Goal: Task Accomplishment & Management: Complete application form

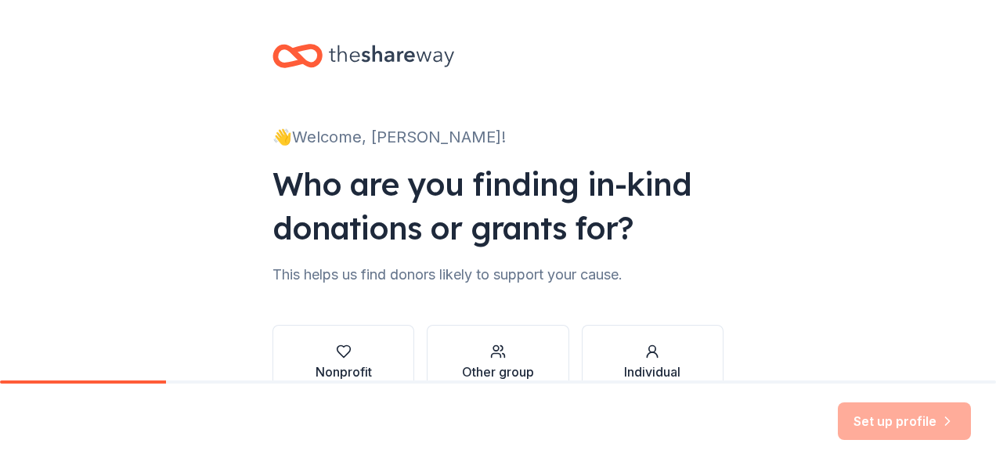
scroll to position [78, 0]
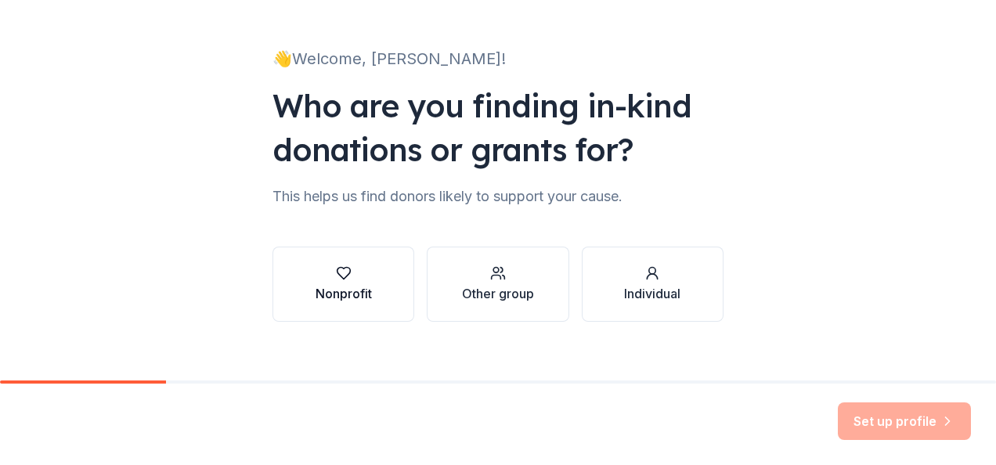
click at [359, 287] on div "Nonprofit" at bounding box center [344, 293] width 56 height 19
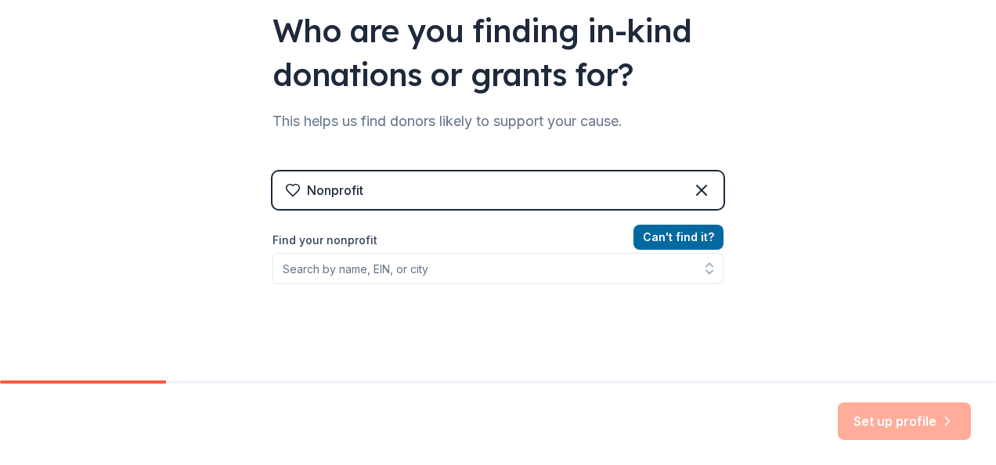
scroll to position [157, 0]
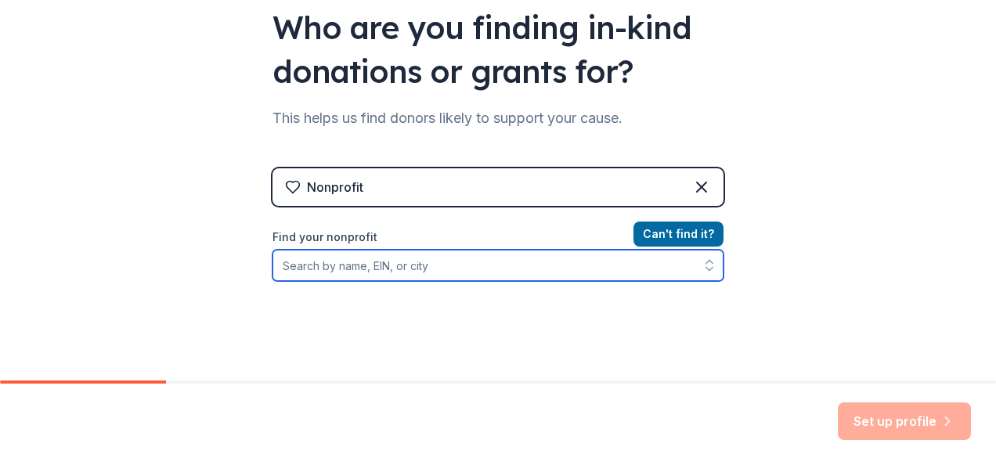
click at [490, 266] on input "Find your nonprofit" at bounding box center [497, 265] width 451 height 31
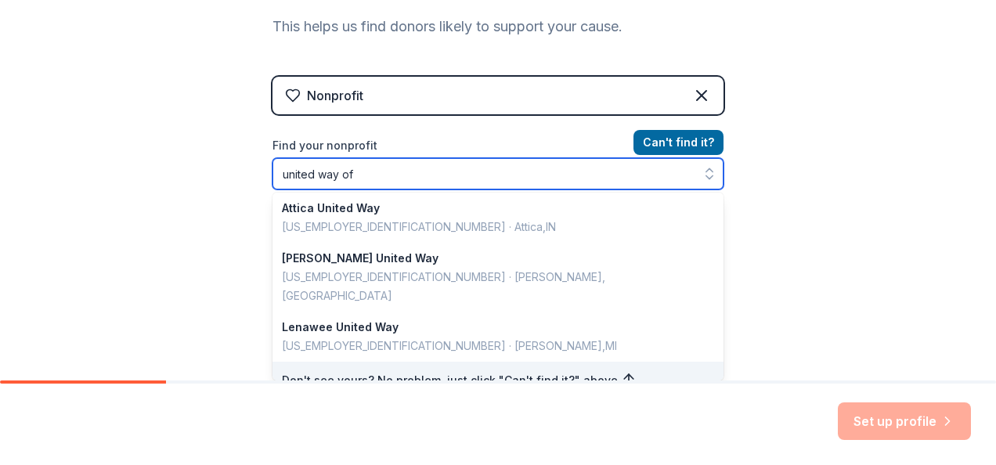
scroll to position [0, 0]
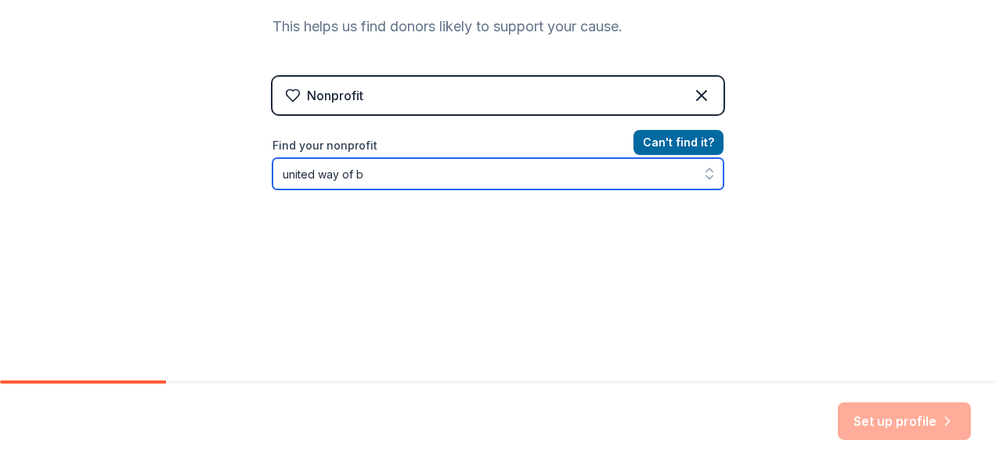
type input "united way of"
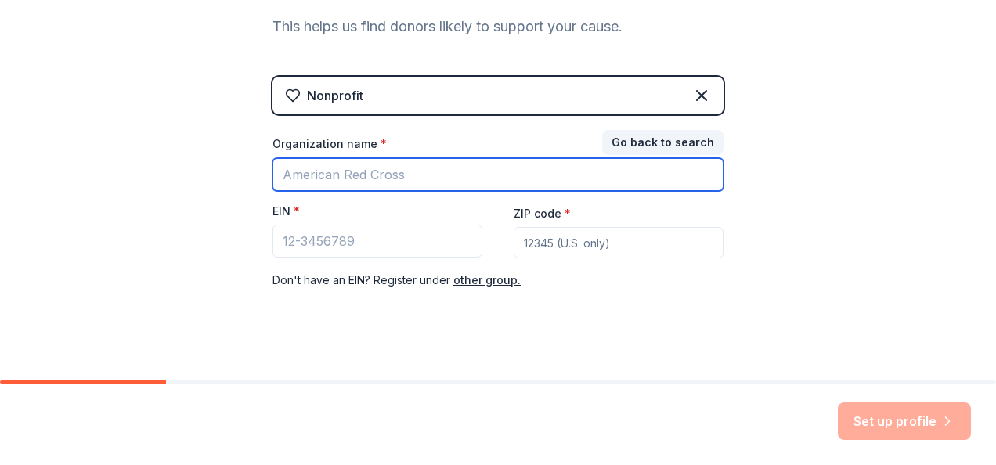
click at [460, 177] on input "Organization name *" at bounding box center [497, 174] width 451 height 33
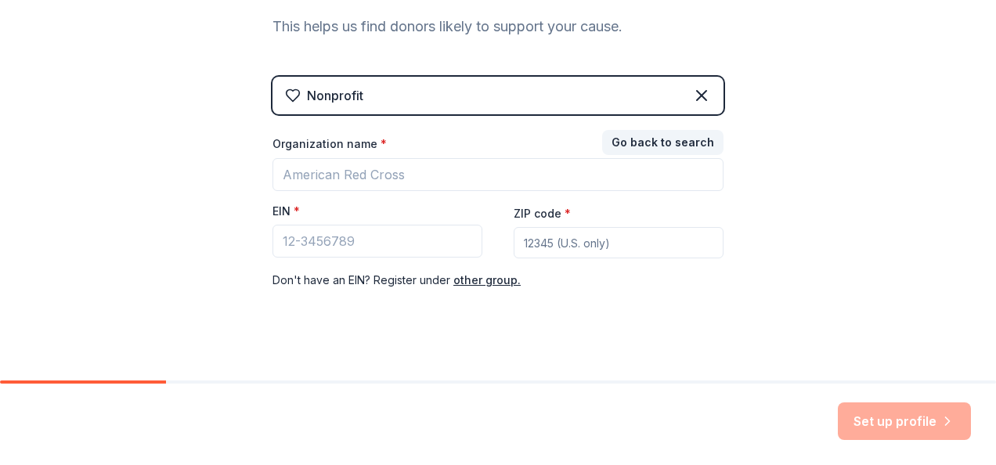
drag, startPoint x: 858, startPoint y: 116, endPoint x: 823, endPoint y: 113, distance: 35.4
click at [858, 116] on div "👋 Welcome, Ilana! Who are you finding in-kind donations or grants for? This hel…" at bounding box center [498, 74] width 996 height 644
click at [708, 132] on button "Go back to search" at bounding box center [662, 142] width 121 height 25
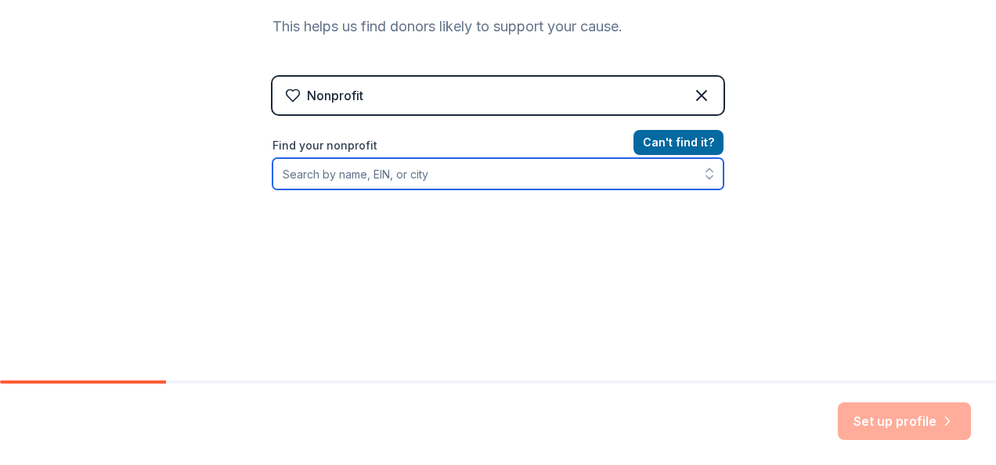
click at [441, 185] on input "Find your nonprofit" at bounding box center [497, 173] width 451 height 31
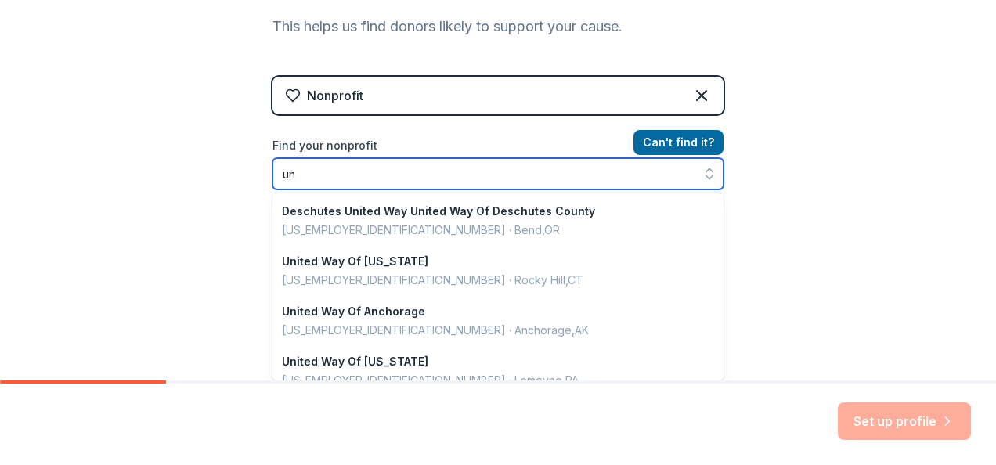
scroll to position [1105, 0]
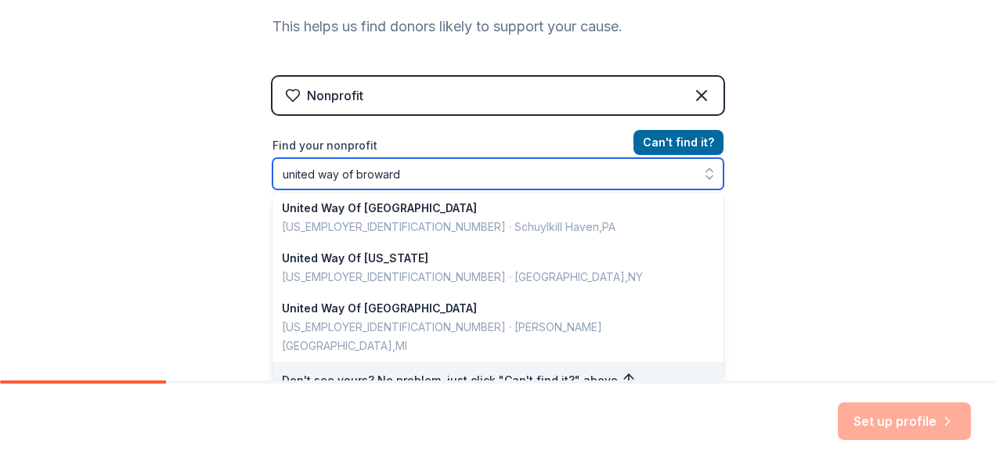
type input "united way of broward"
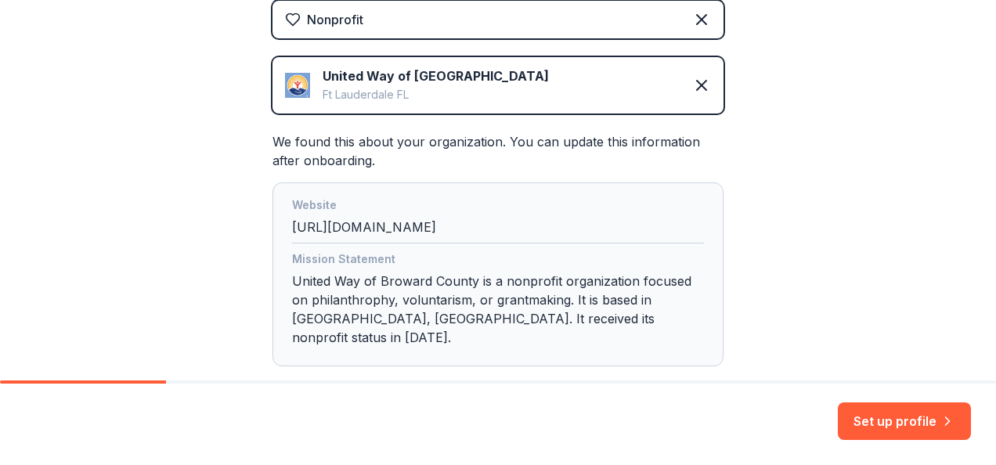
scroll to position [326, 0]
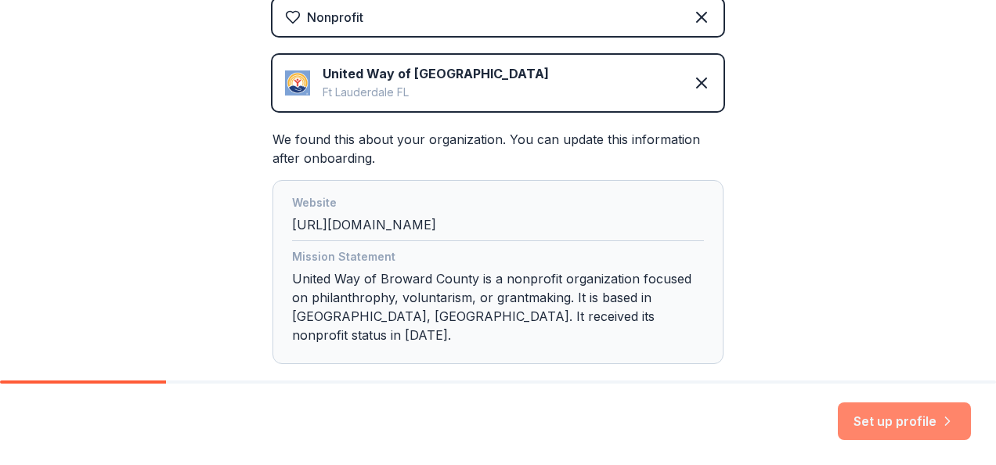
click at [878, 424] on button "Set up profile" at bounding box center [904, 421] width 133 height 38
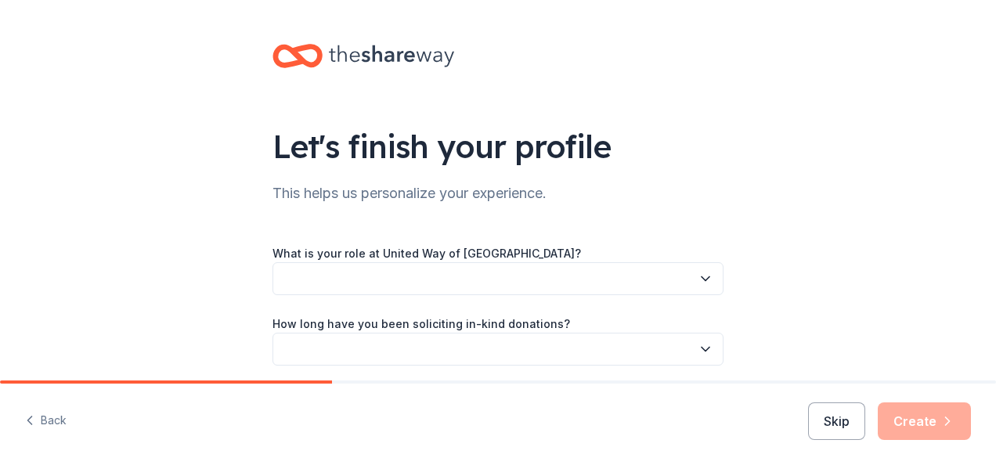
scroll to position [78, 0]
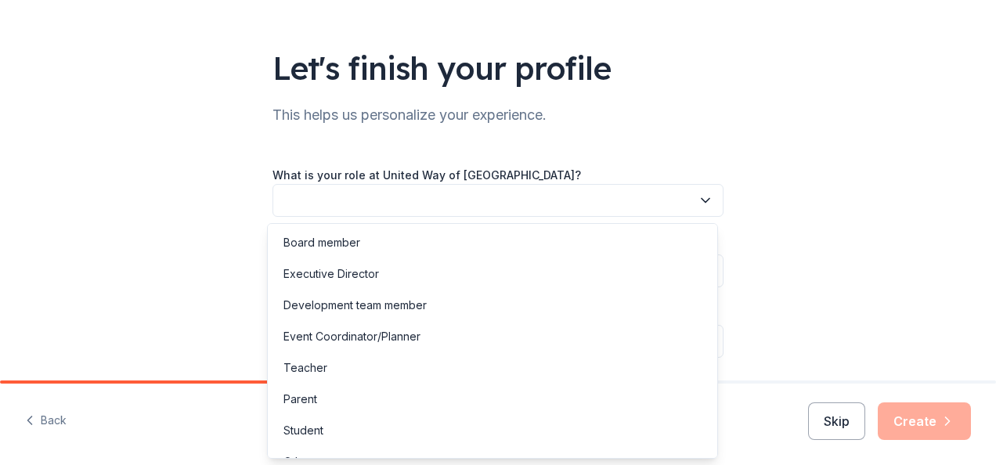
click at [698, 197] on icon "button" at bounding box center [706, 201] width 16 height 16
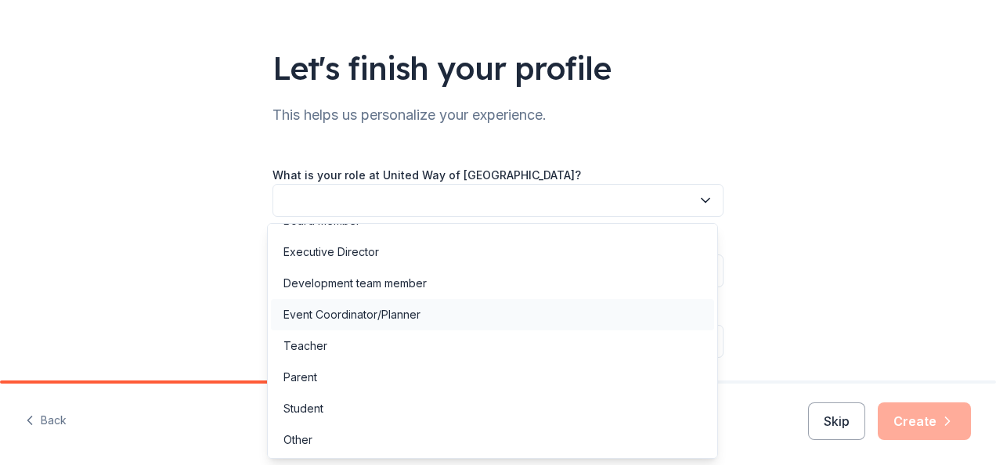
click at [385, 318] on div "Event Coordinator/Planner" at bounding box center [351, 314] width 137 height 19
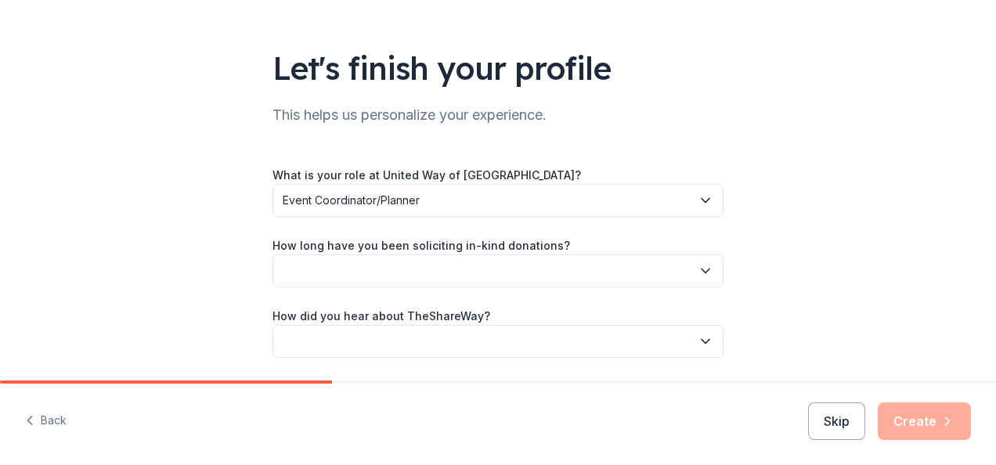
click at [462, 271] on button "button" at bounding box center [497, 270] width 451 height 33
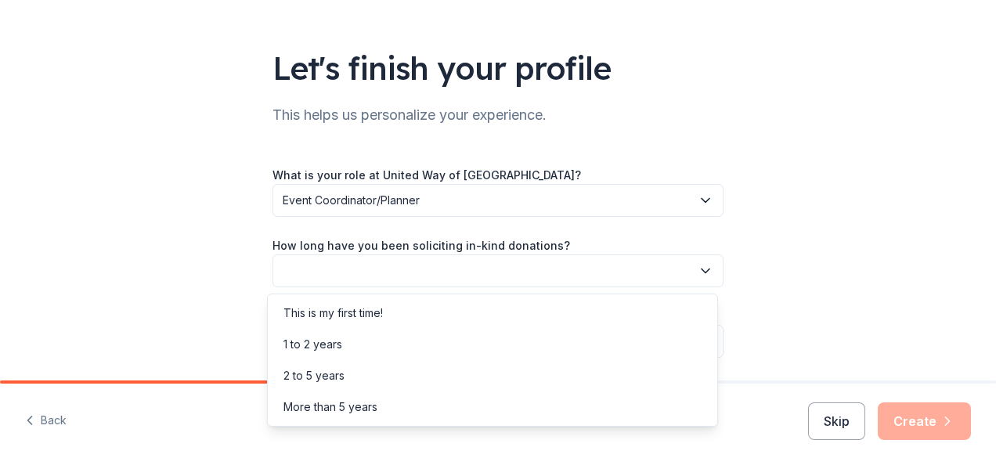
click at [847, 241] on div "Let's finish your profile This helps us personalize your experience. What is yo…" at bounding box center [498, 177] width 996 height 511
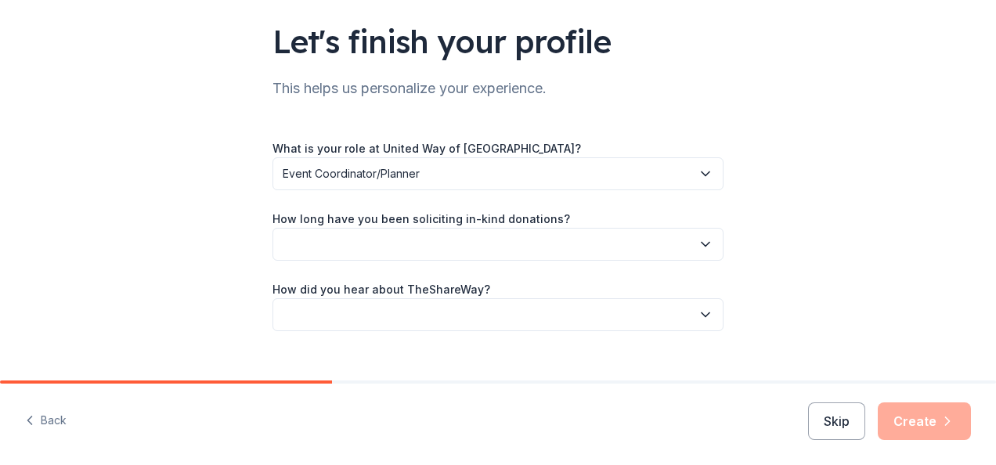
scroll to position [131, 0]
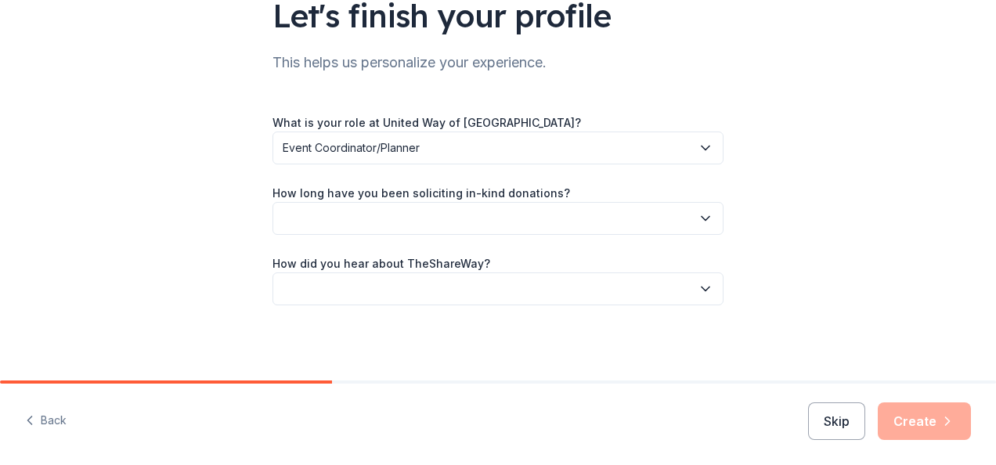
click at [837, 409] on button "Skip" at bounding box center [836, 421] width 57 height 38
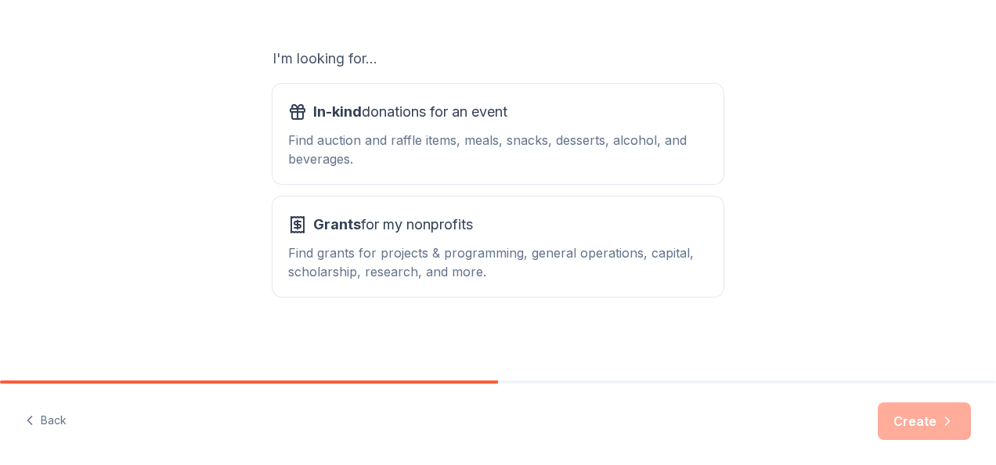
scroll to position [251, 0]
click at [597, 150] on div "Find auction and raffle items, meals, snacks, desserts, alcohol, and beverages." at bounding box center [498, 149] width 420 height 38
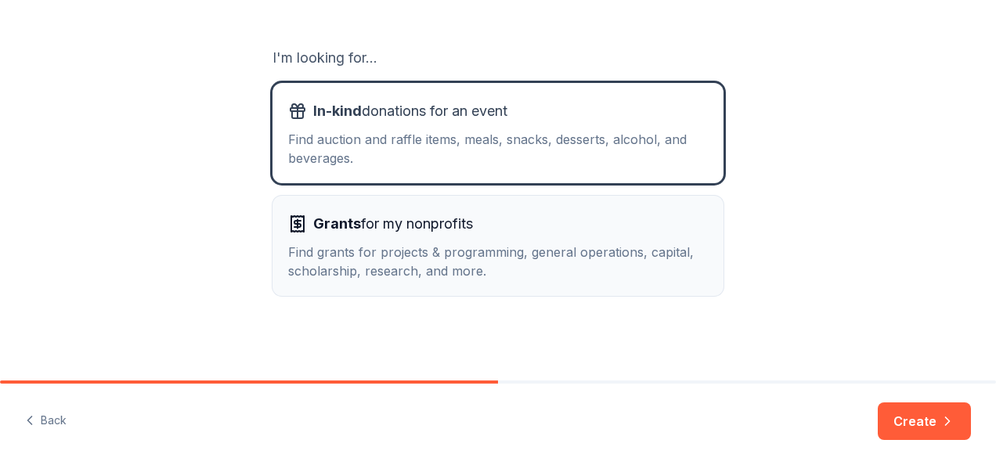
click at [658, 257] on div "Find grants for projects & programming, general operations, capital, scholarshi…" at bounding box center [498, 262] width 420 height 38
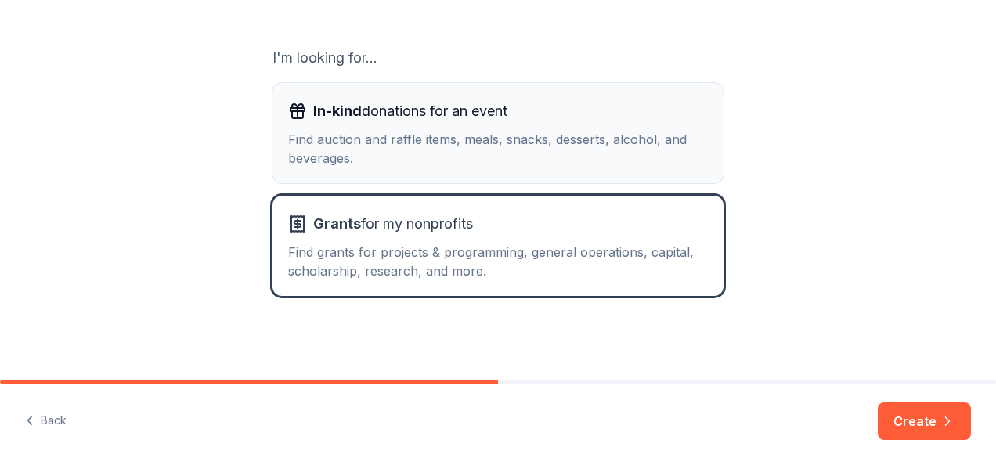
click at [637, 150] on div "Find auction and raffle items, meals, snacks, desserts, alcohol, and beverages." at bounding box center [498, 149] width 420 height 38
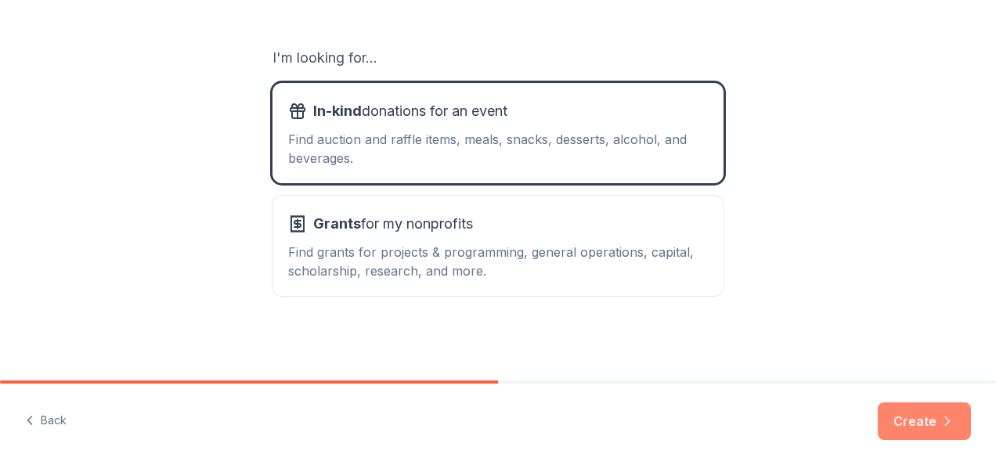
click at [940, 427] on icon "button" at bounding box center [947, 421] width 16 height 16
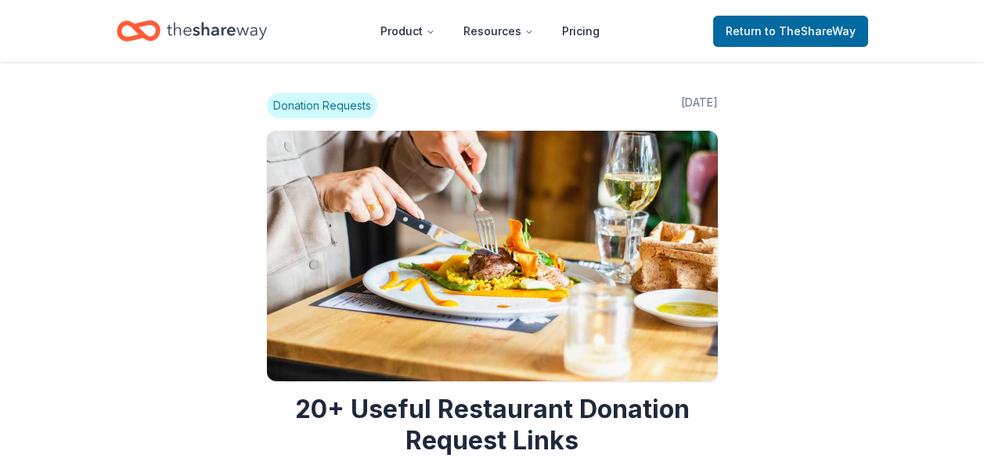
scroll to position [1415, 0]
